Goal: Task Accomplishment & Management: Manage account settings

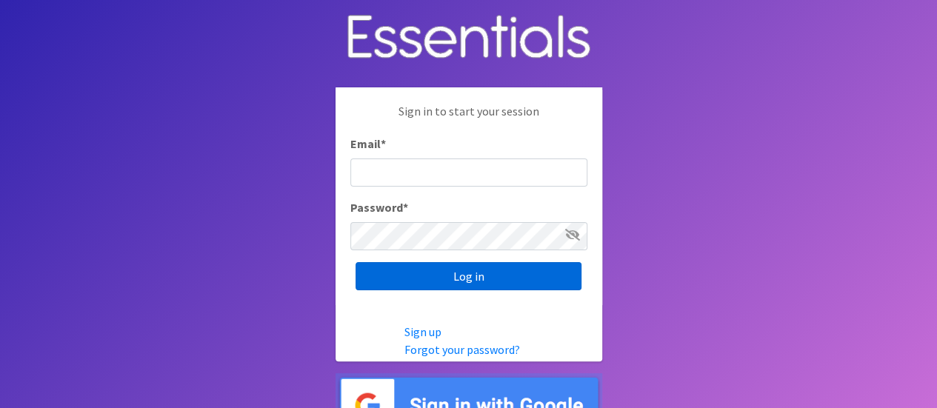
type input "[PERSON_NAME][EMAIL_ADDRESS][DOMAIN_NAME]"
click at [441, 284] on input "Log in" at bounding box center [468, 276] width 226 height 28
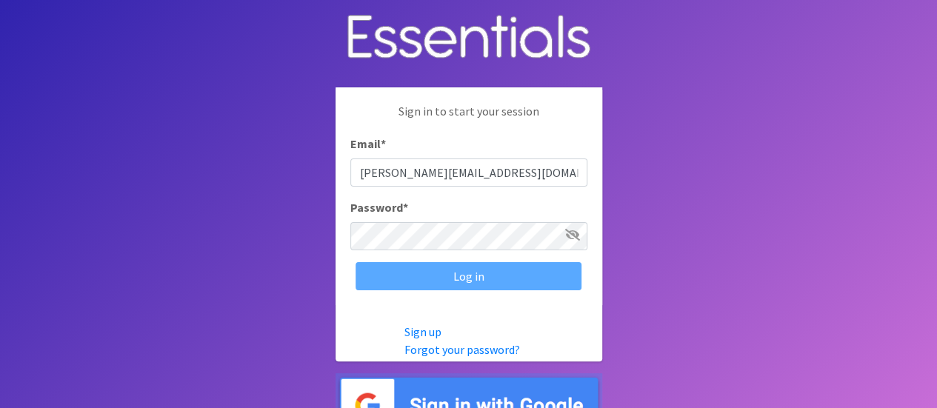
click at [441, 275] on div "Log in" at bounding box center [468, 276] width 237 height 28
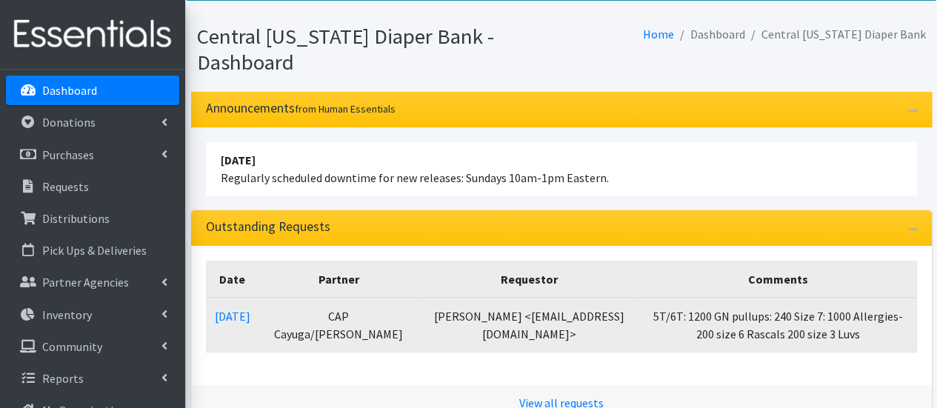
scroll to position [148, 0]
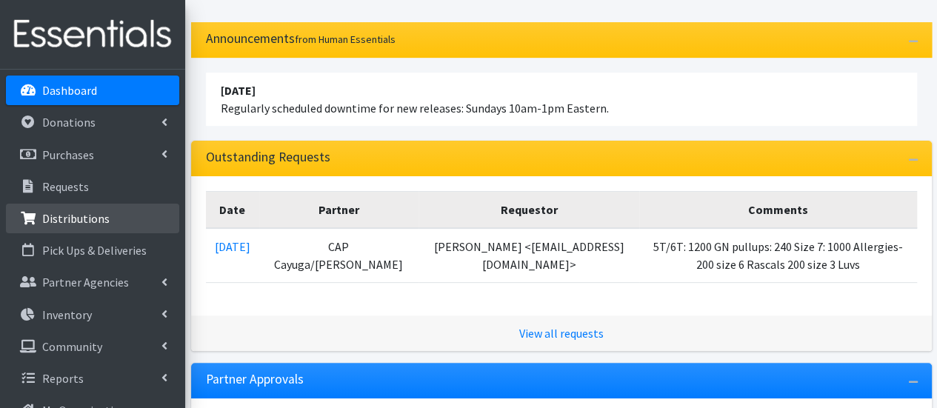
click at [98, 224] on p "Distributions" at bounding box center [75, 218] width 67 height 15
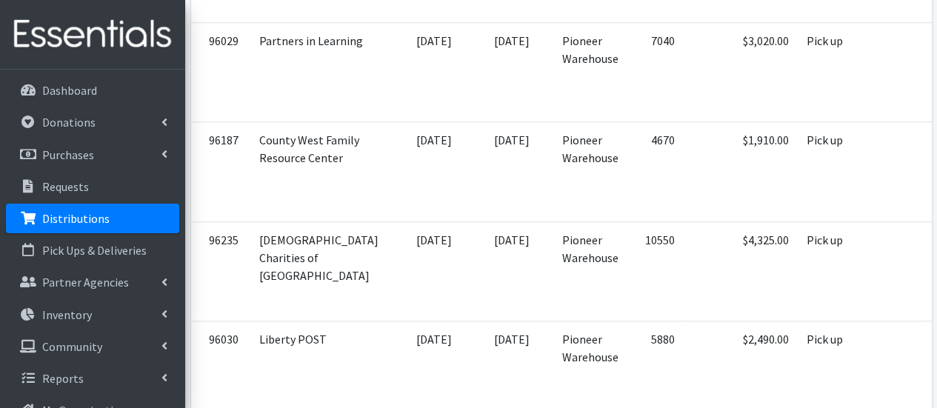
scroll to position [666, 0]
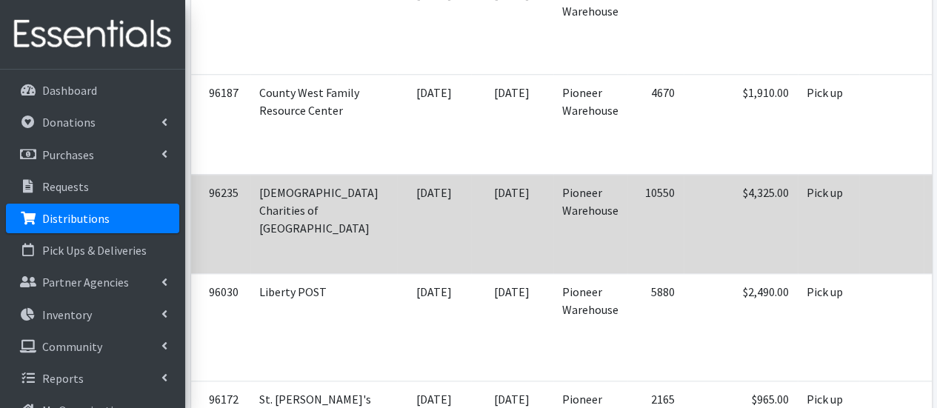
click at [471, 213] on td "[DATE]" at bounding box center [512, 223] width 82 height 99
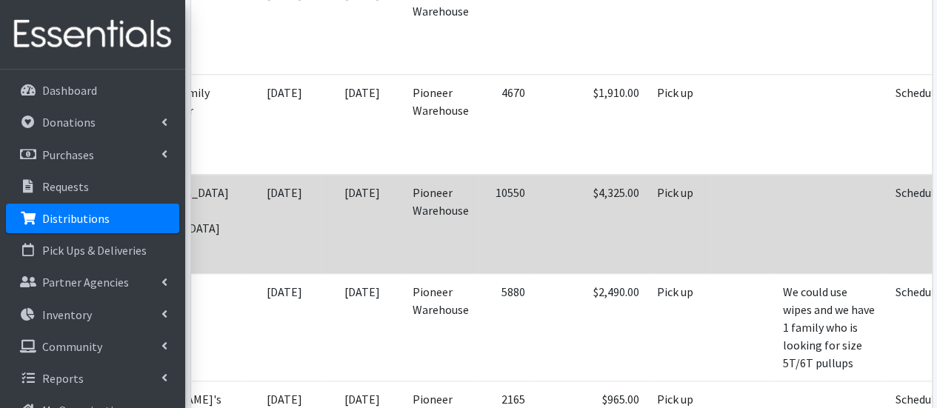
scroll to position [0, 152]
